Goal: Task Accomplishment & Management: Complete application form

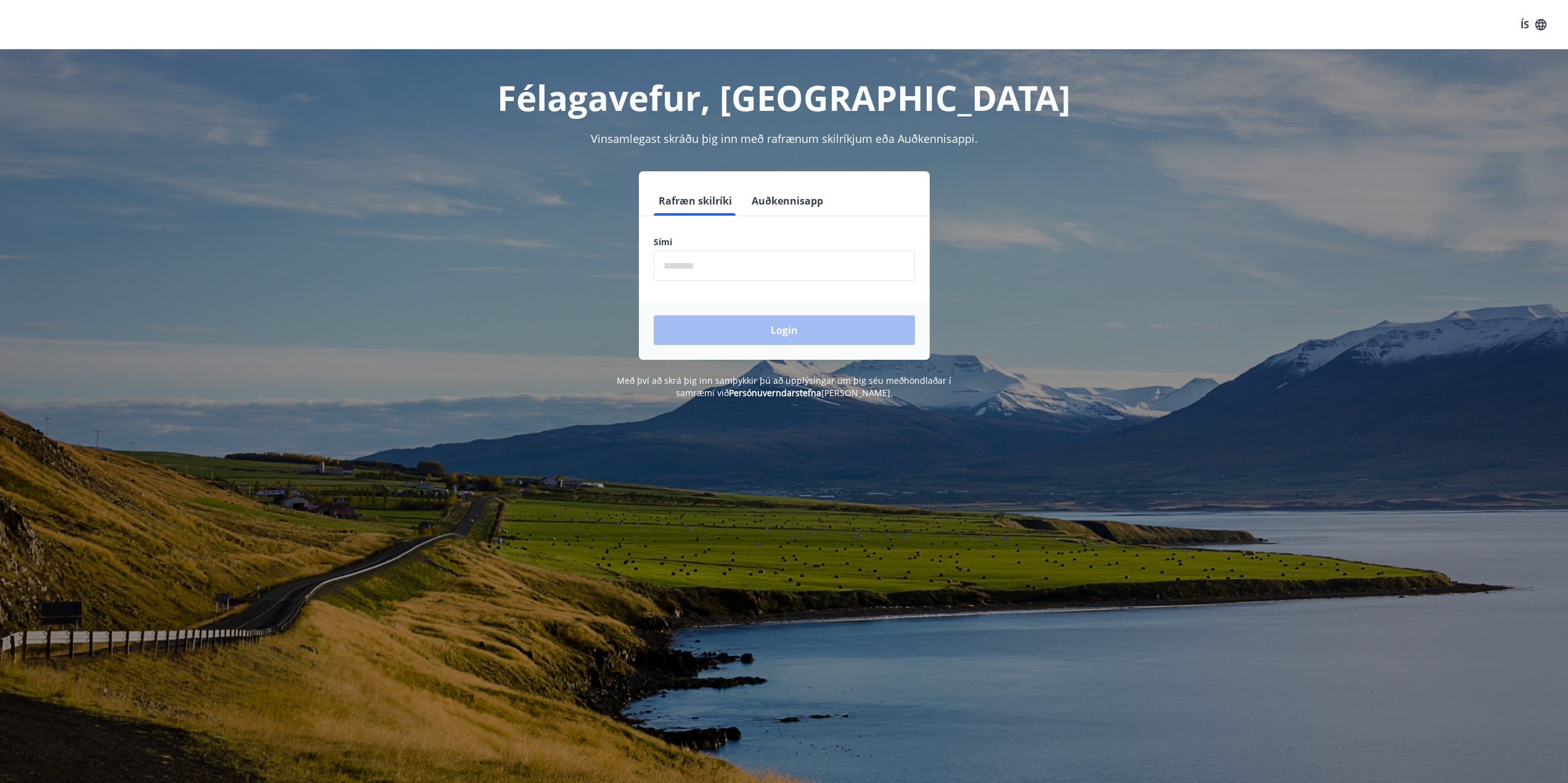
click at [725, 262] on input "phone" at bounding box center [784, 265] width 262 height 30
type input "********"
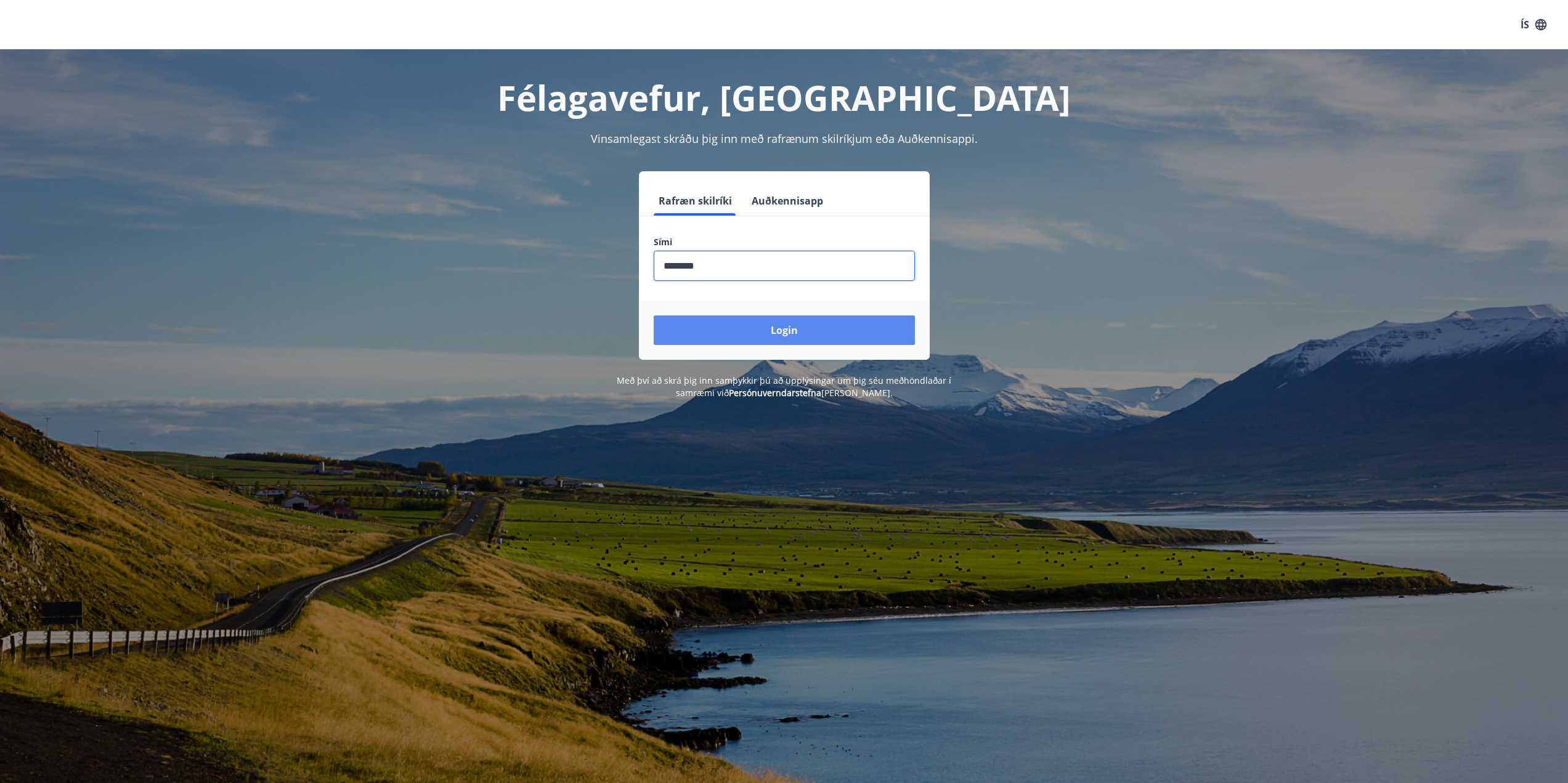
click at [759, 328] on button "Login" at bounding box center [784, 330] width 262 height 29
